Goal: Task Accomplishment & Management: Manage account settings

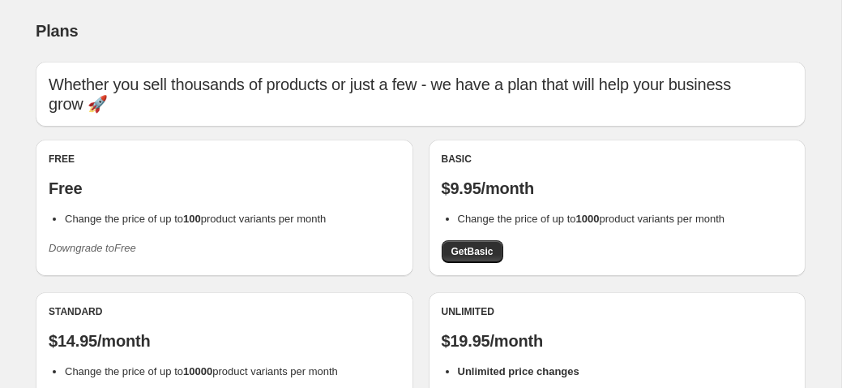
click at [105, 242] on icon "Downgrade to Free" at bounding box center [93, 248] width 88 height 12
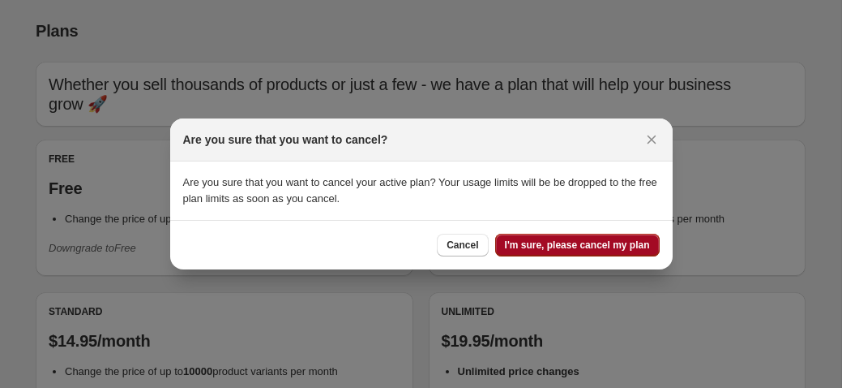
click at [576, 246] on span "I'm sure, please cancel my plan" at bounding box center [577, 244] width 145 height 13
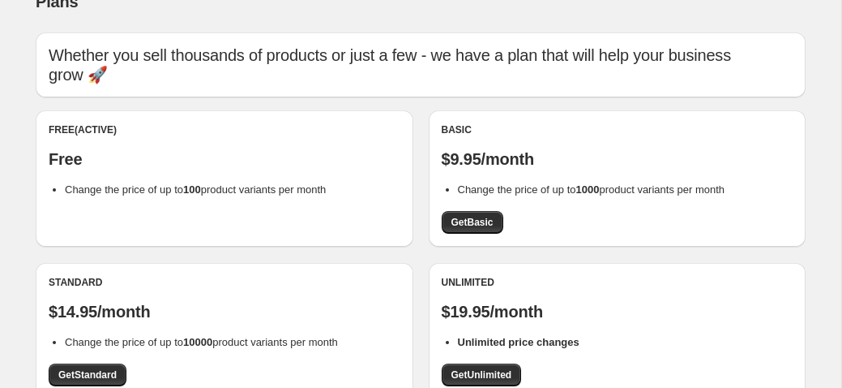
scroll to position [41, 0]
